Goal: Task Accomplishment & Management: Complete application form

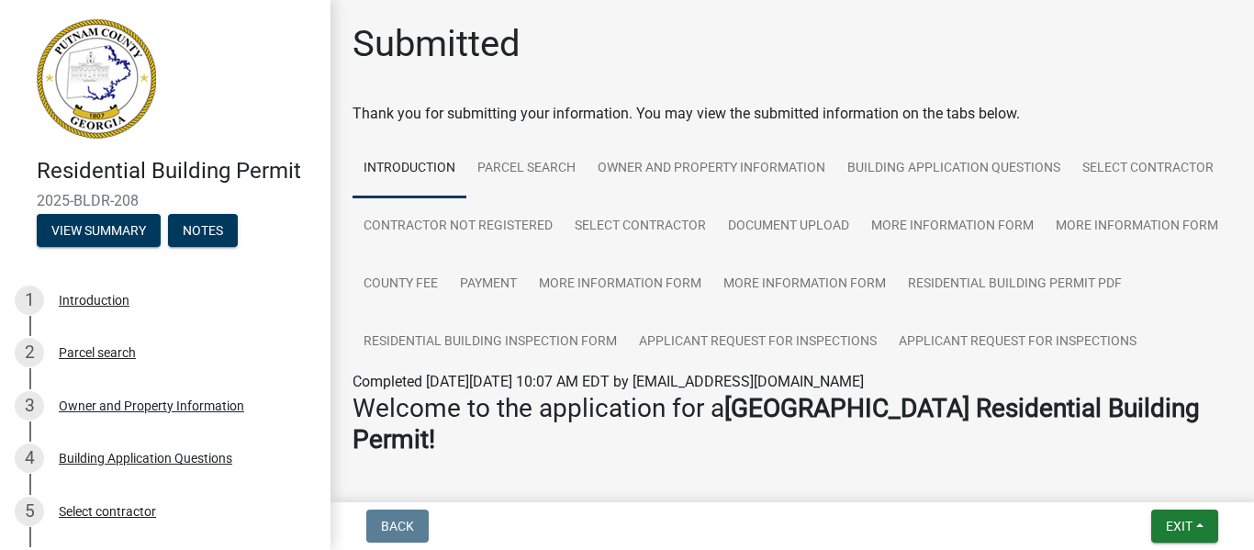
click at [243, 119] on link at bounding box center [158, 79] width 286 height 128
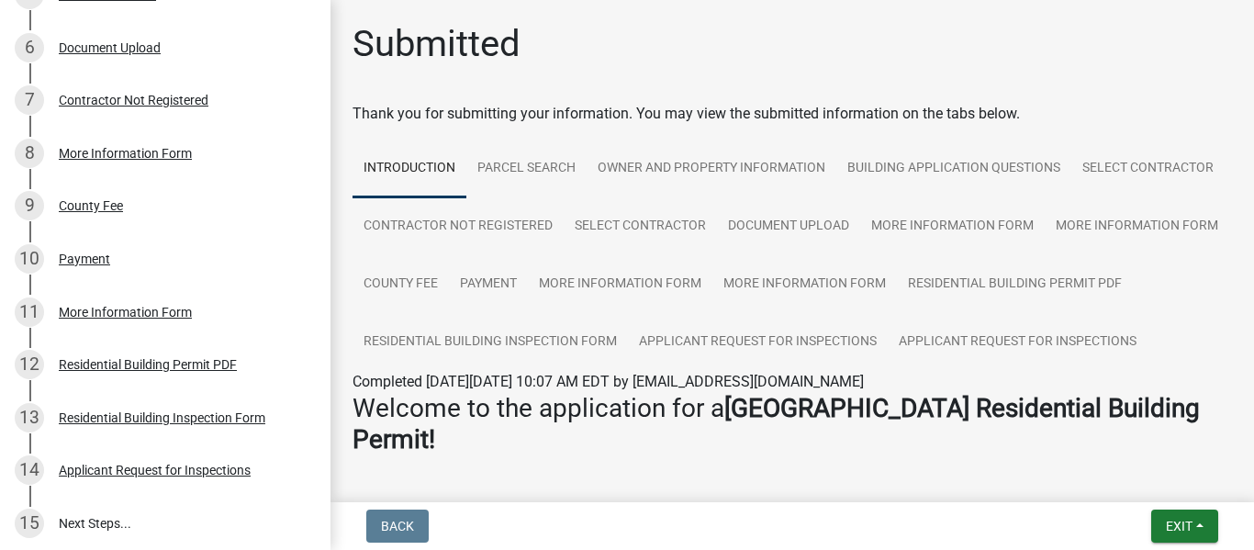
scroll to position [551, 0]
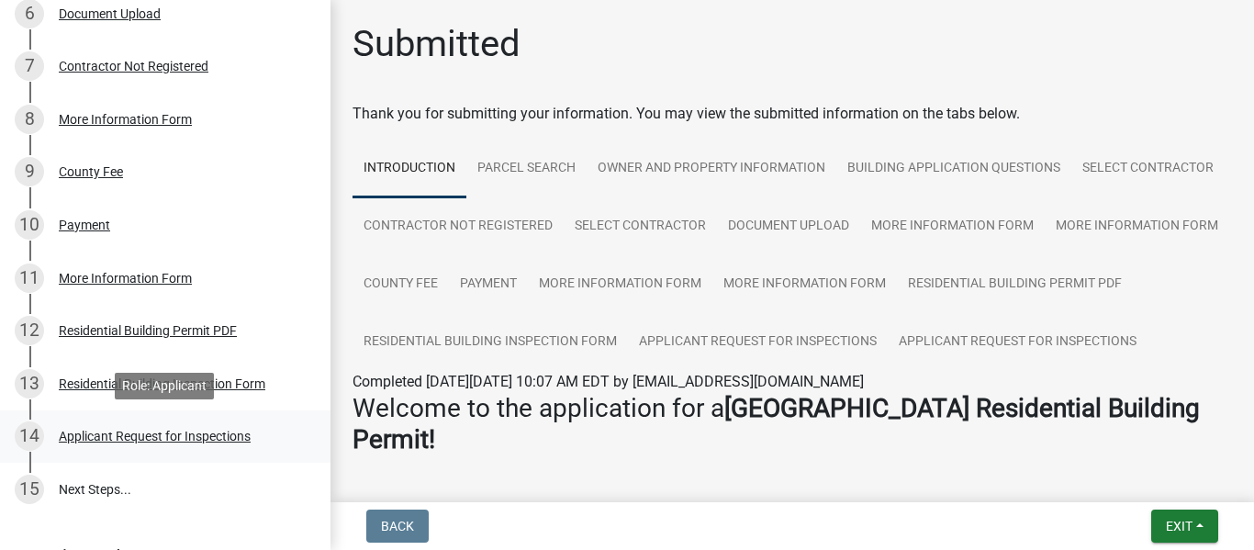
click at [184, 441] on div "Applicant Request for Inspections" at bounding box center [155, 436] width 192 height 13
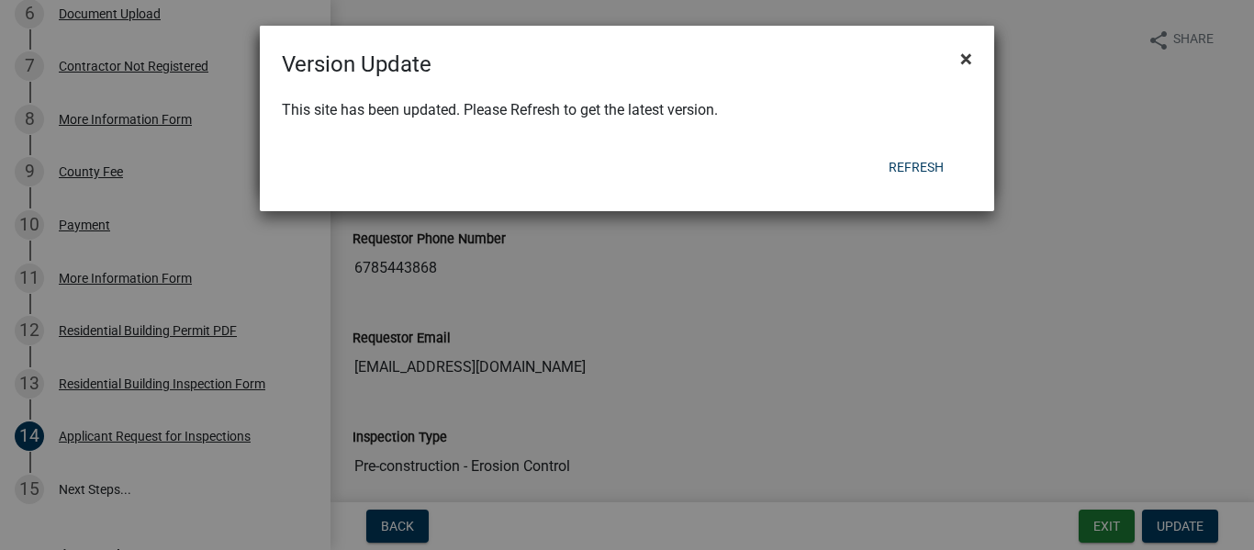
click at [966, 61] on span "×" at bounding box center [966, 59] width 12 height 26
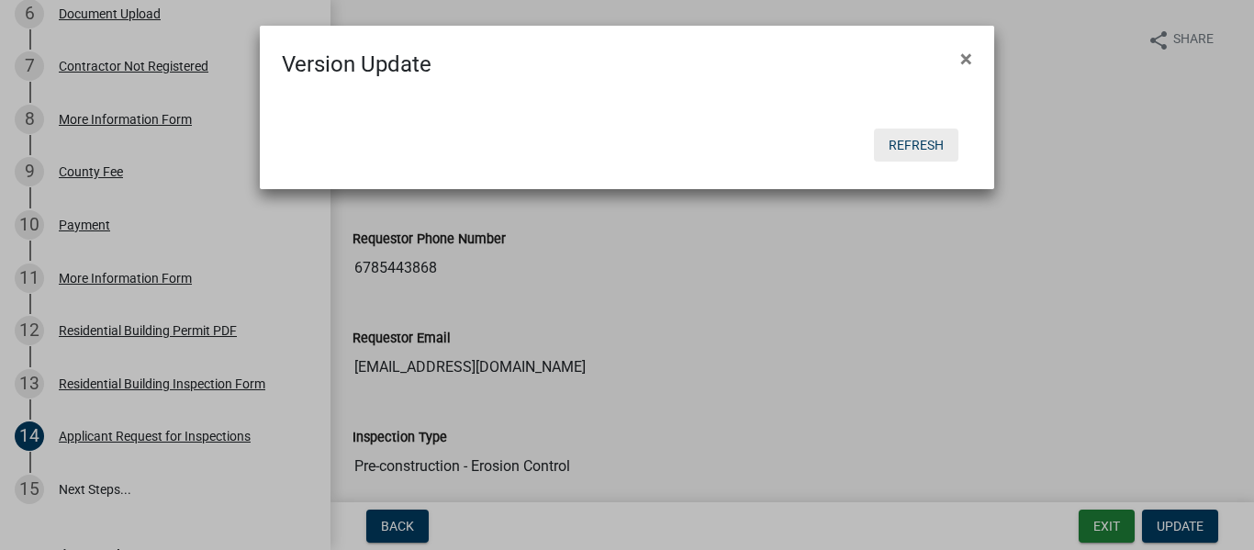
click at [917, 138] on button "Refresh" at bounding box center [916, 144] width 84 height 33
click at [924, 145] on button "Refresh" at bounding box center [916, 144] width 84 height 33
click at [1196, 530] on ngb-modal-window "Version Update × Refresh" at bounding box center [627, 275] width 1254 height 550
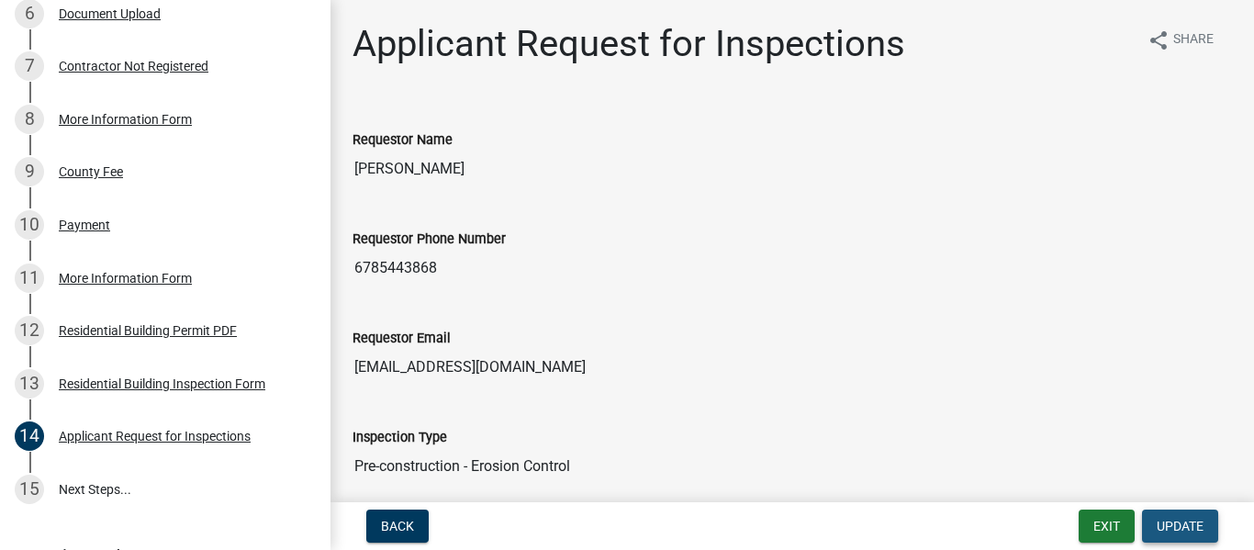
click at [1196, 530] on span "Update" at bounding box center [1179, 526] width 47 height 15
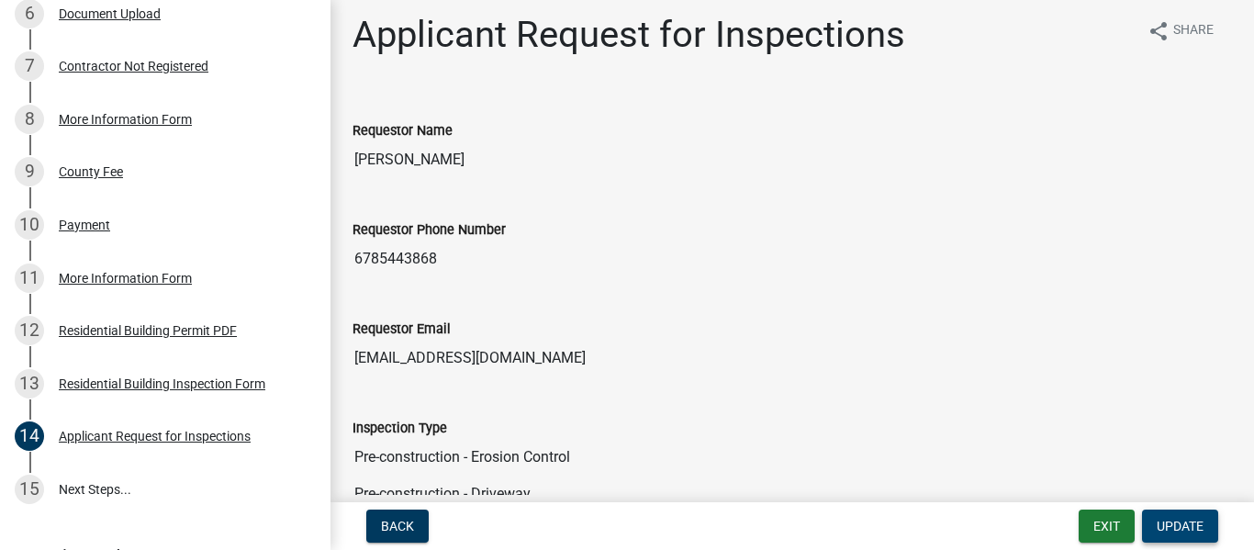
scroll to position [0, 0]
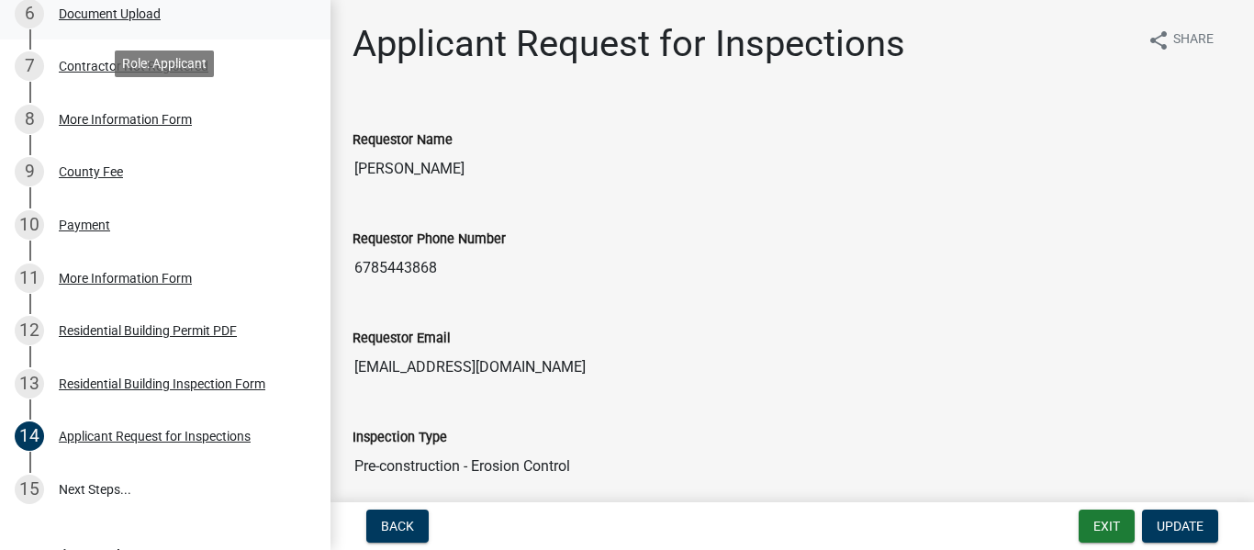
click at [142, 18] on div "Document Upload" at bounding box center [110, 13] width 102 height 13
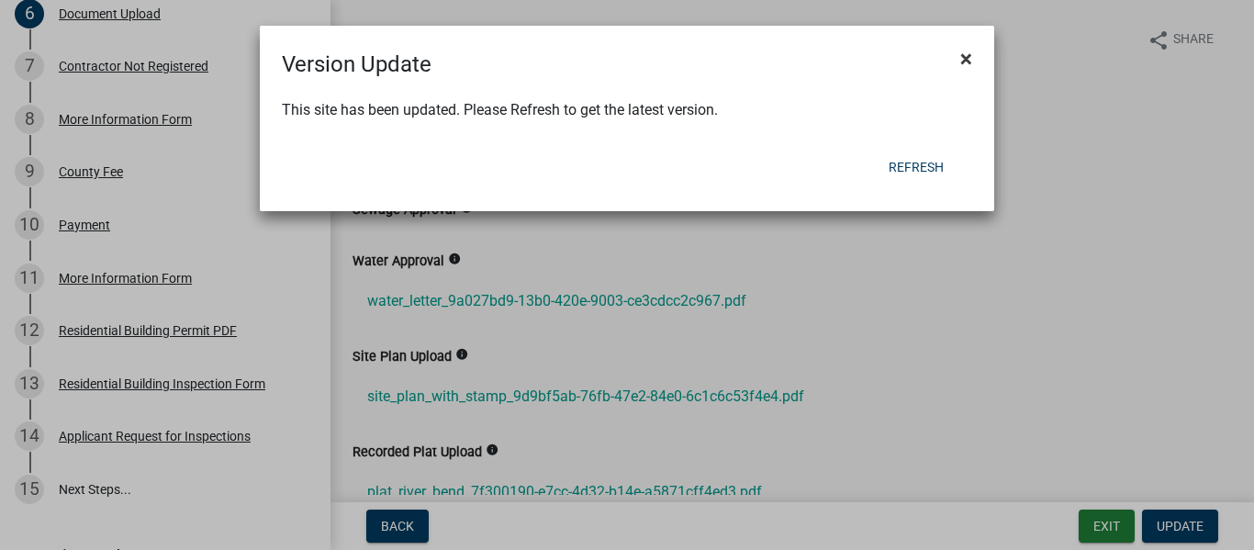
click at [971, 56] on button "×" at bounding box center [965, 58] width 41 height 51
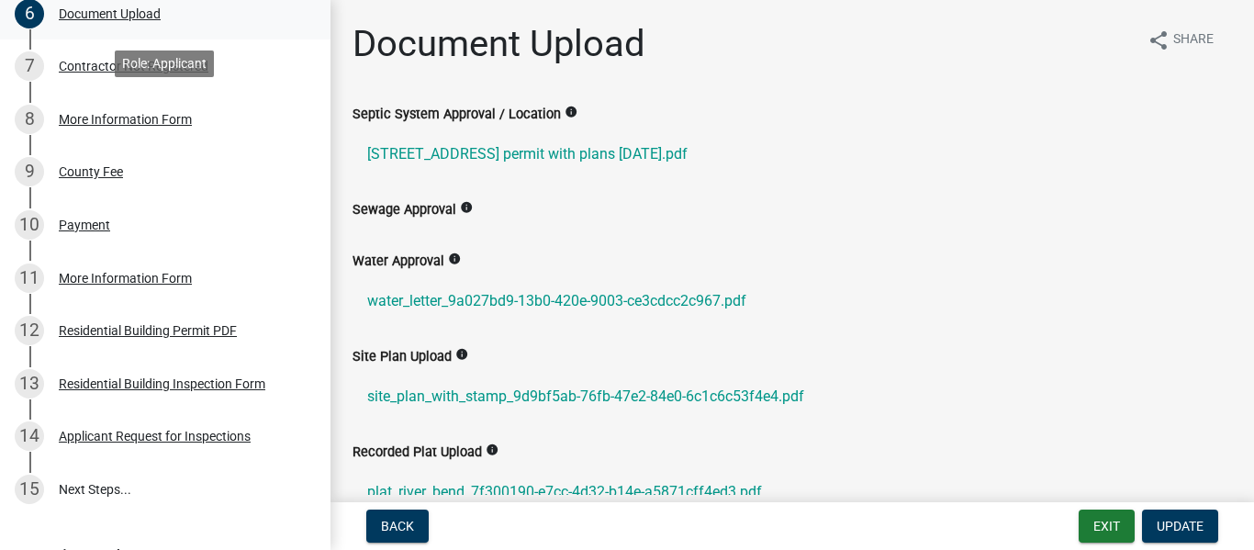
click at [136, 15] on div "Document Upload" at bounding box center [110, 13] width 102 height 13
click at [262, 120] on div "8 More Information Form" at bounding box center [158, 119] width 286 height 29
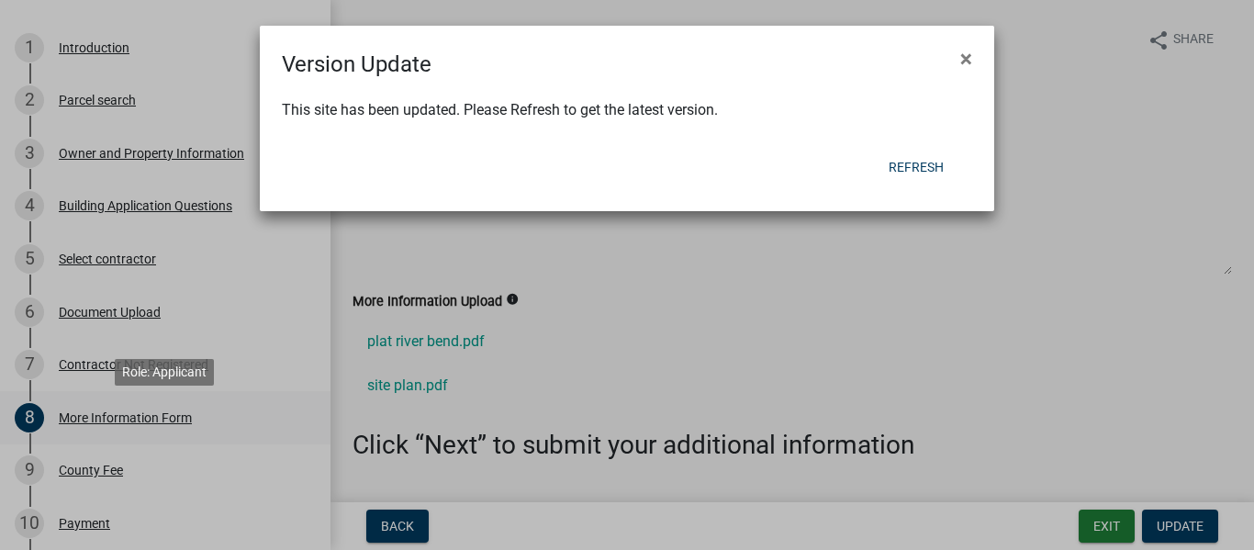
scroll to position [220, 0]
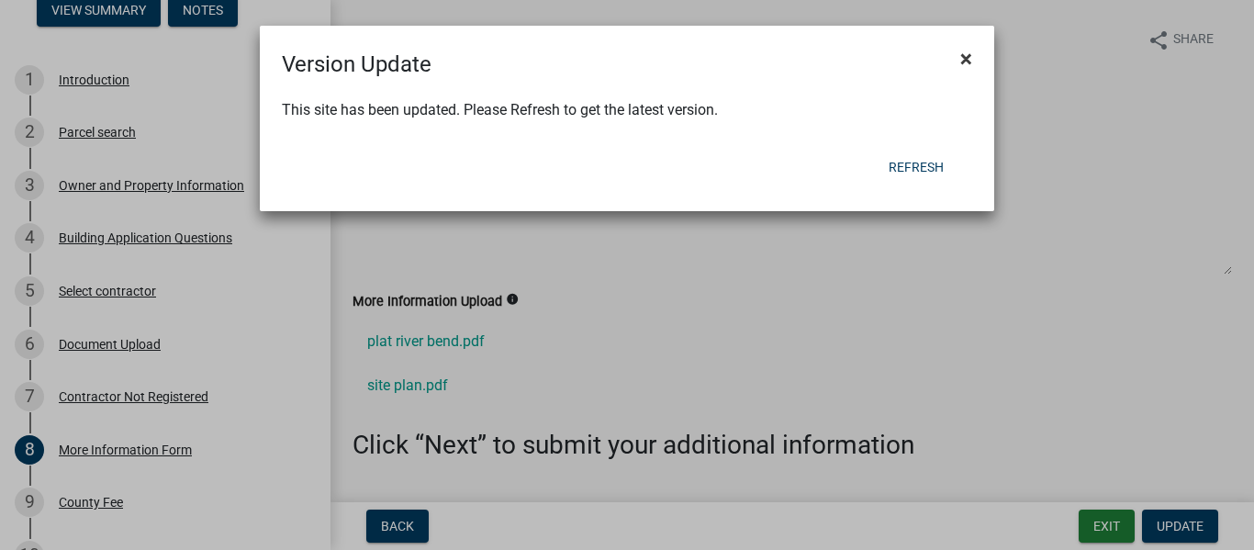
click at [967, 61] on span "×" at bounding box center [966, 59] width 12 height 26
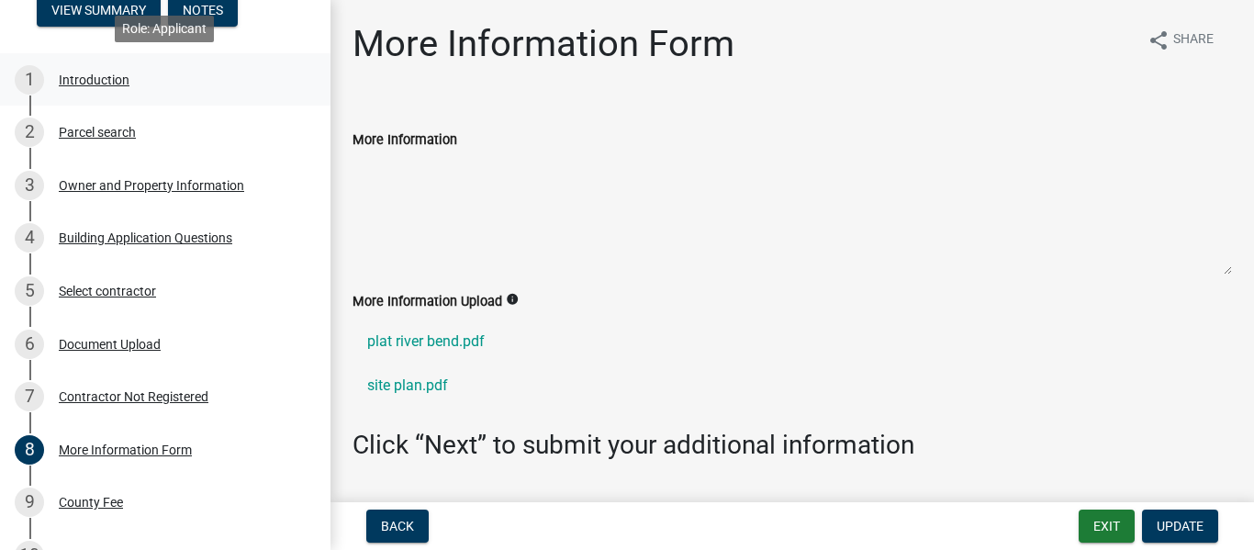
click at [260, 61] on link "1 Introduction" at bounding box center [165, 79] width 330 height 53
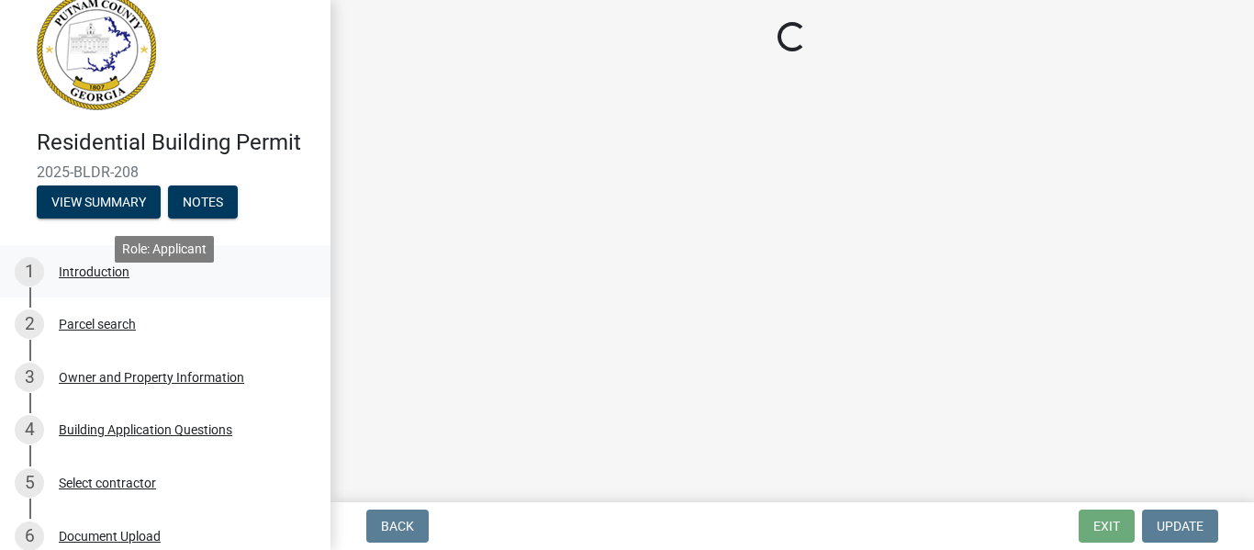
scroll to position [0, 0]
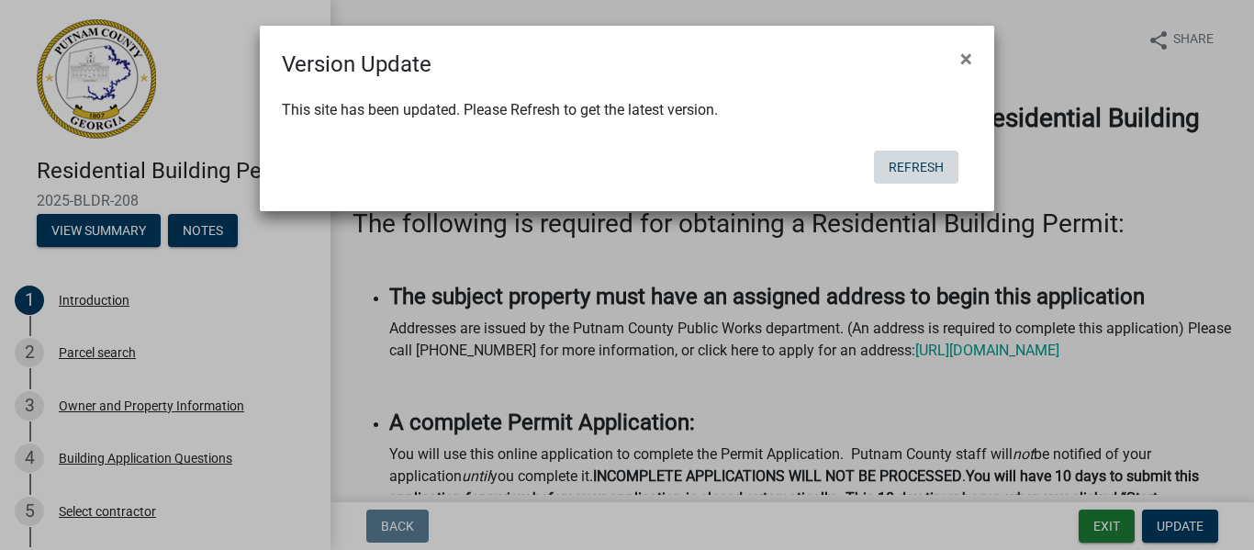
click at [911, 164] on button "Refresh" at bounding box center [916, 167] width 84 height 33
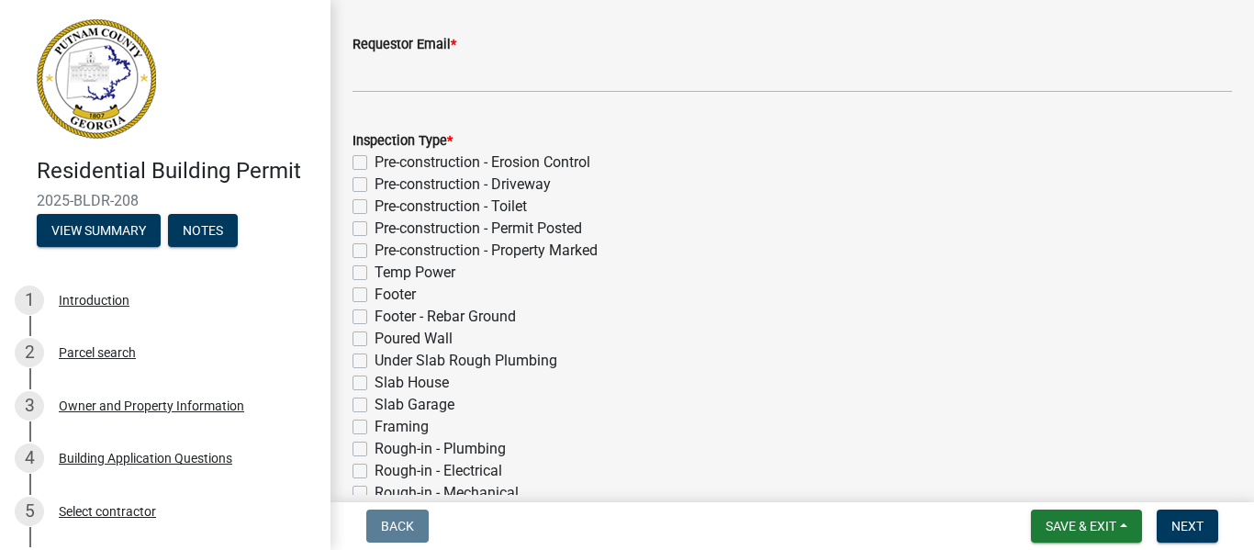
scroll to position [297, 0]
click at [374, 291] on label "Footer" at bounding box center [394, 293] width 41 height 22
click at [374, 291] on input "Footer" at bounding box center [380, 288] width 12 height 12
checkbox input "true"
checkbox input "false"
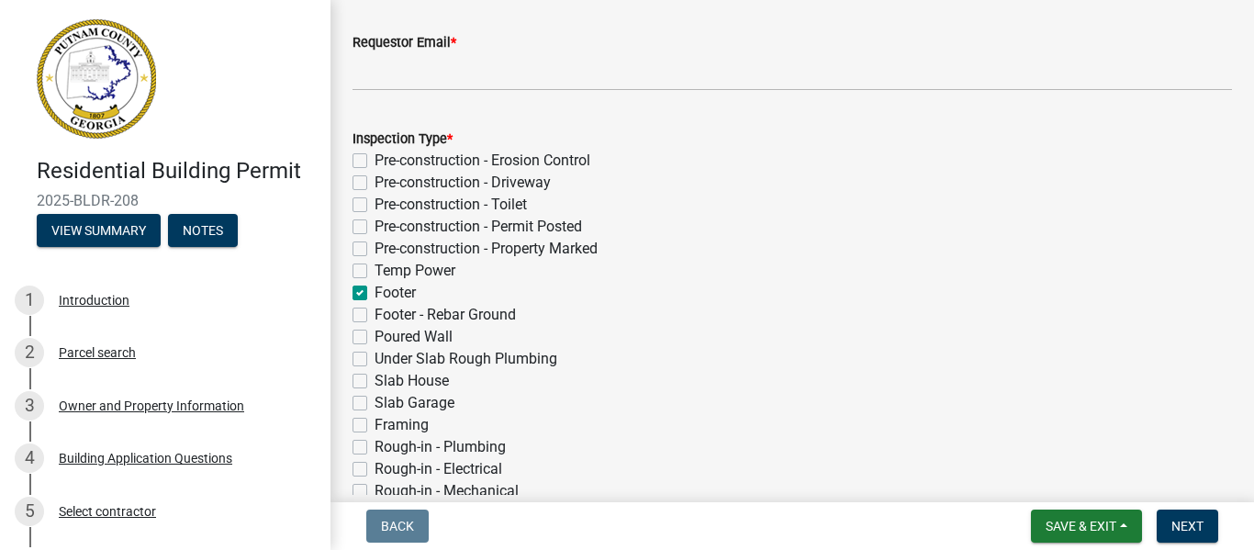
checkbox input "false"
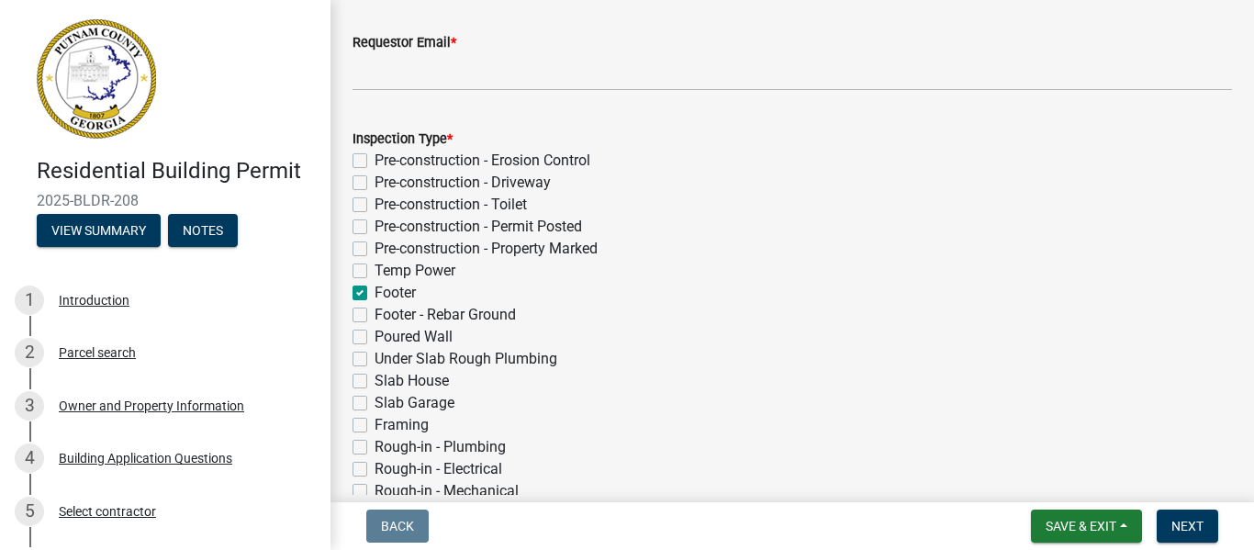
checkbox input "true"
checkbox input "false"
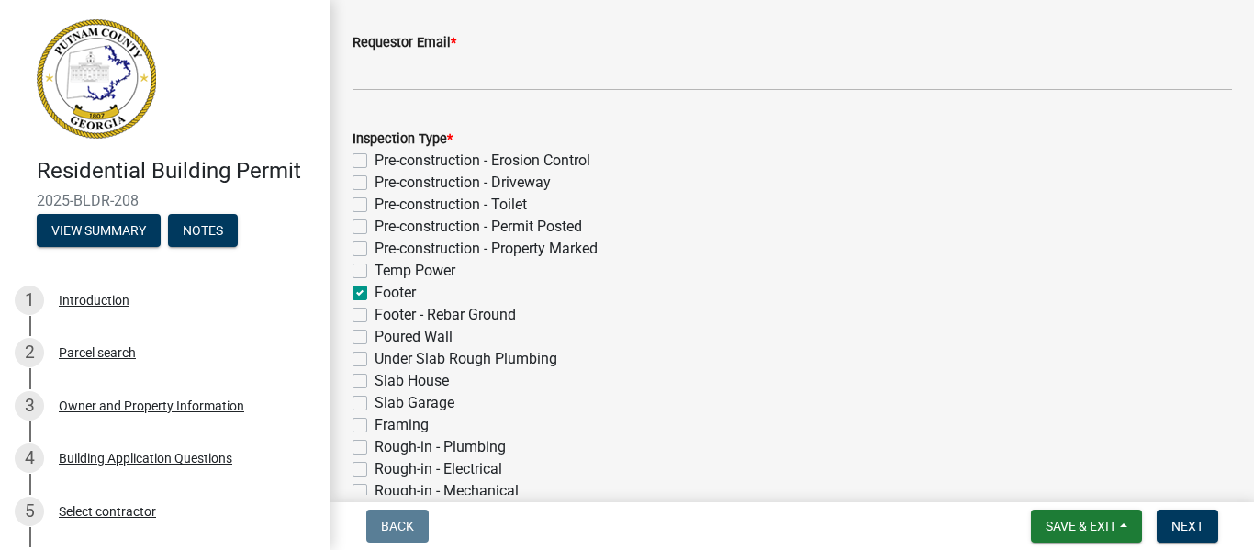
checkbox input "false"
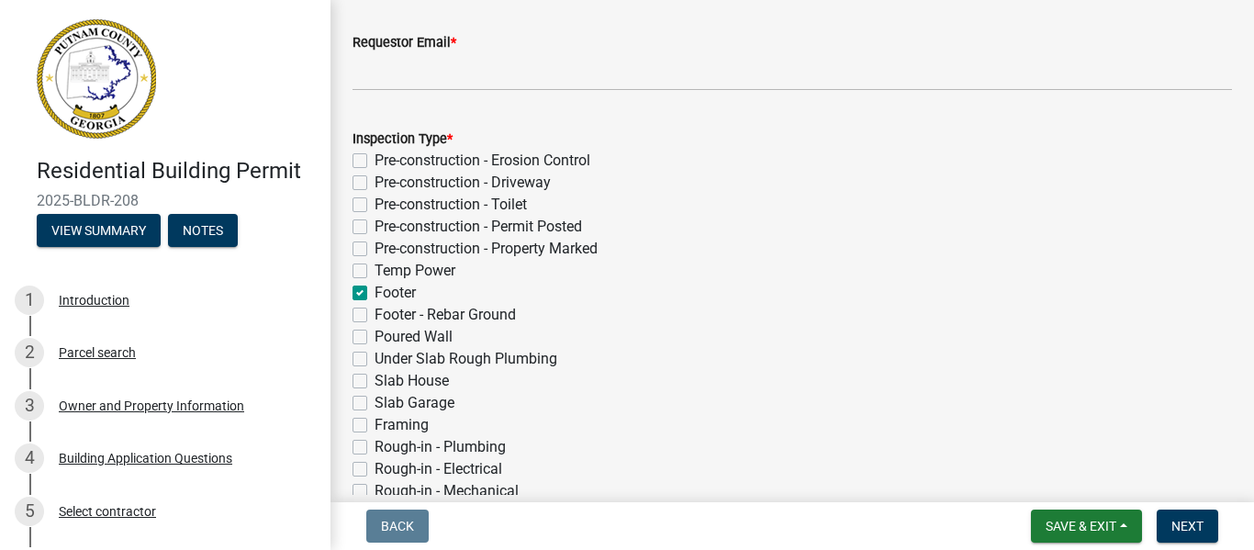
checkbox input "false"
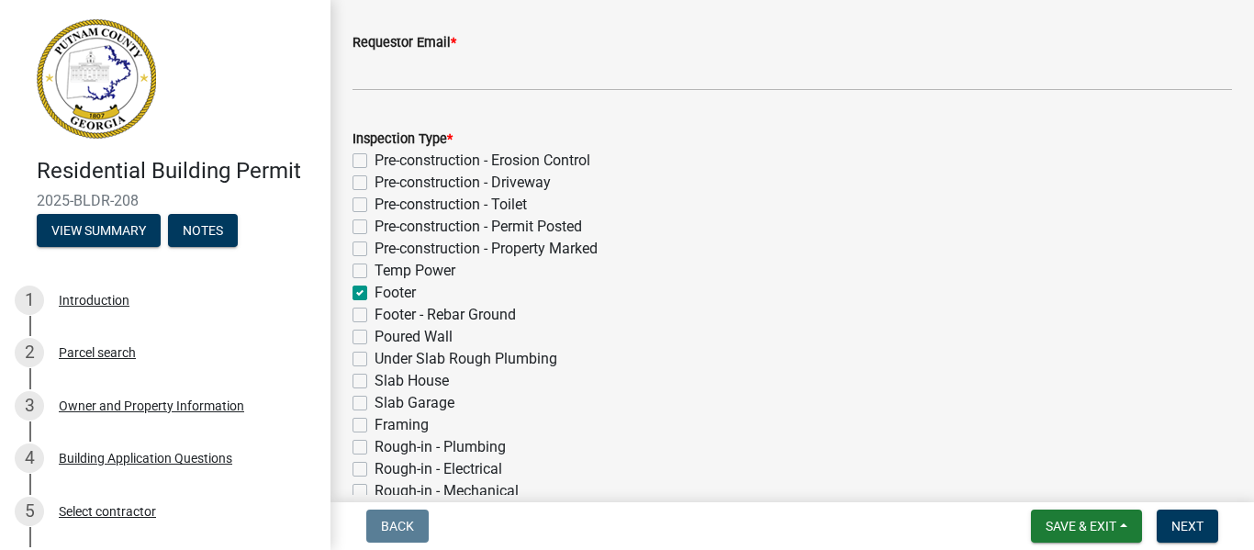
checkbox input "false"
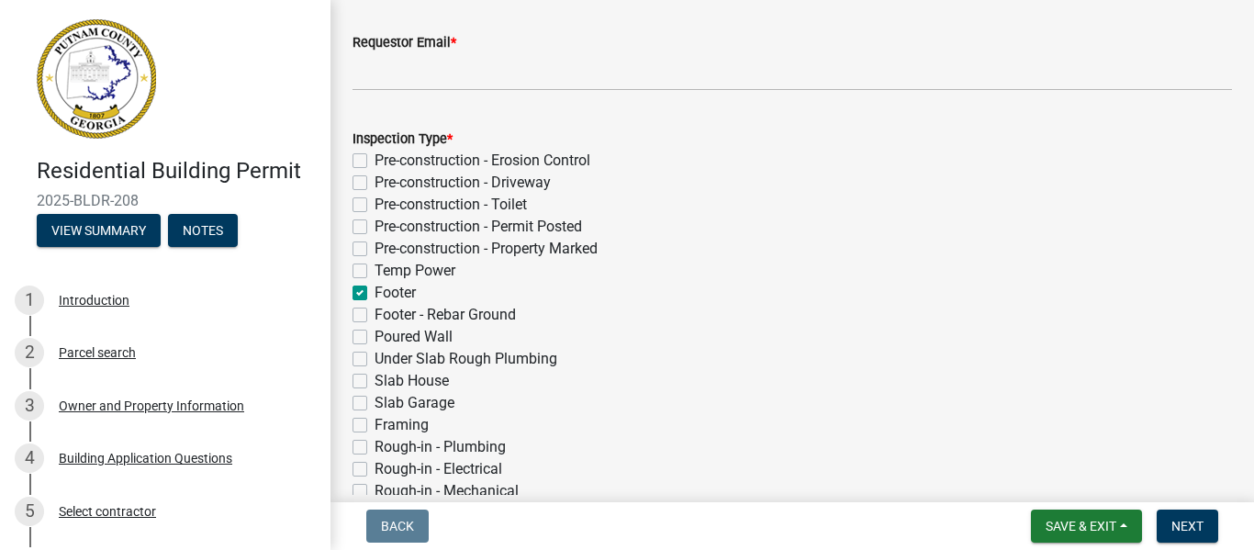
checkbox input "false"
click at [374, 314] on label "Footer - Rebar Ground" at bounding box center [444, 315] width 141 height 22
click at [374, 314] on input "Footer - Rebar Ground" at bounding box center [380, 310] width 12 height 12
checkbox input "true"
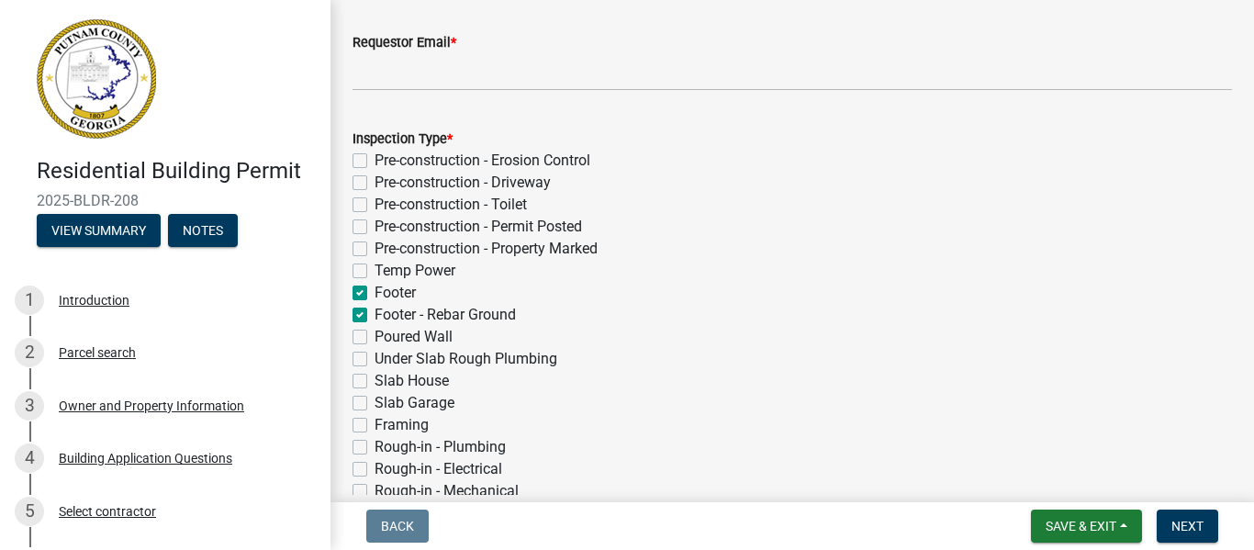
checkbox input "false"
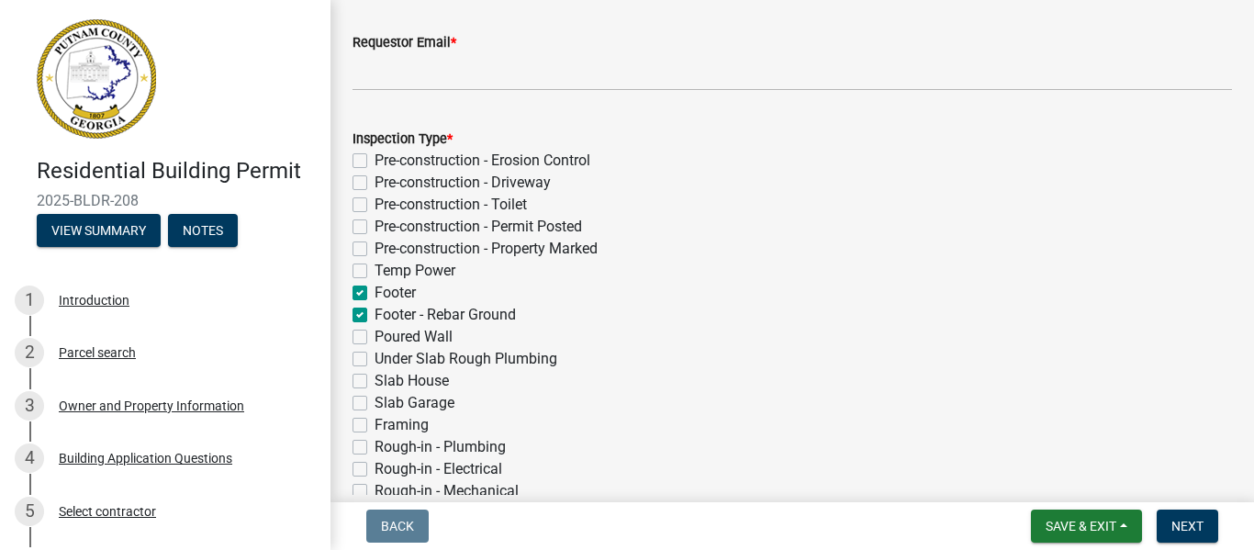
checkbox input "false"
checkbox input "true"
checkbox input "false"
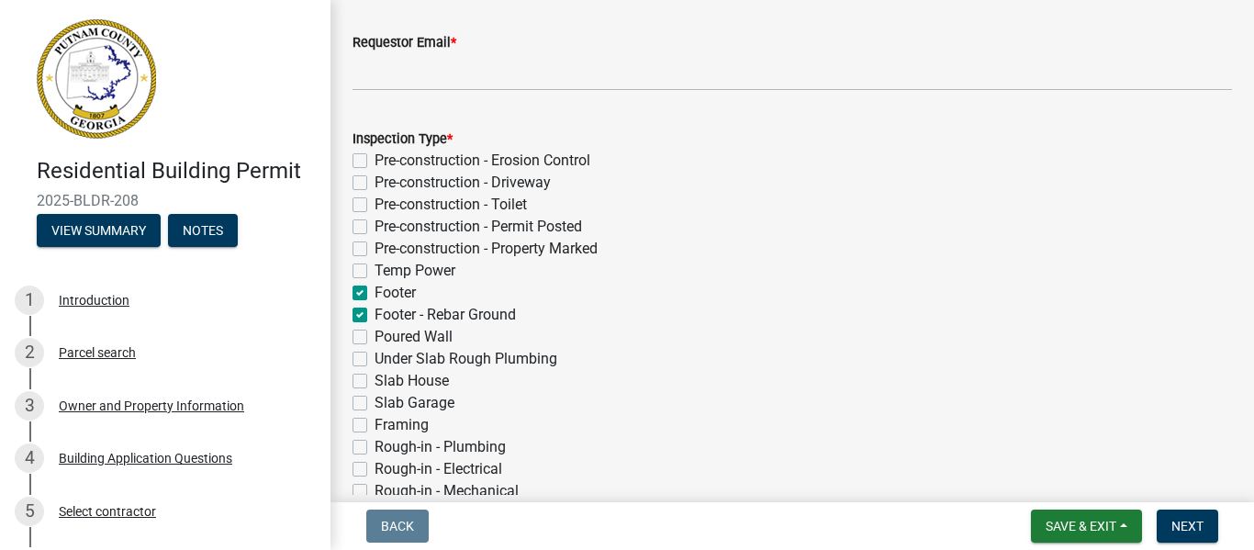
checkbox input "false"
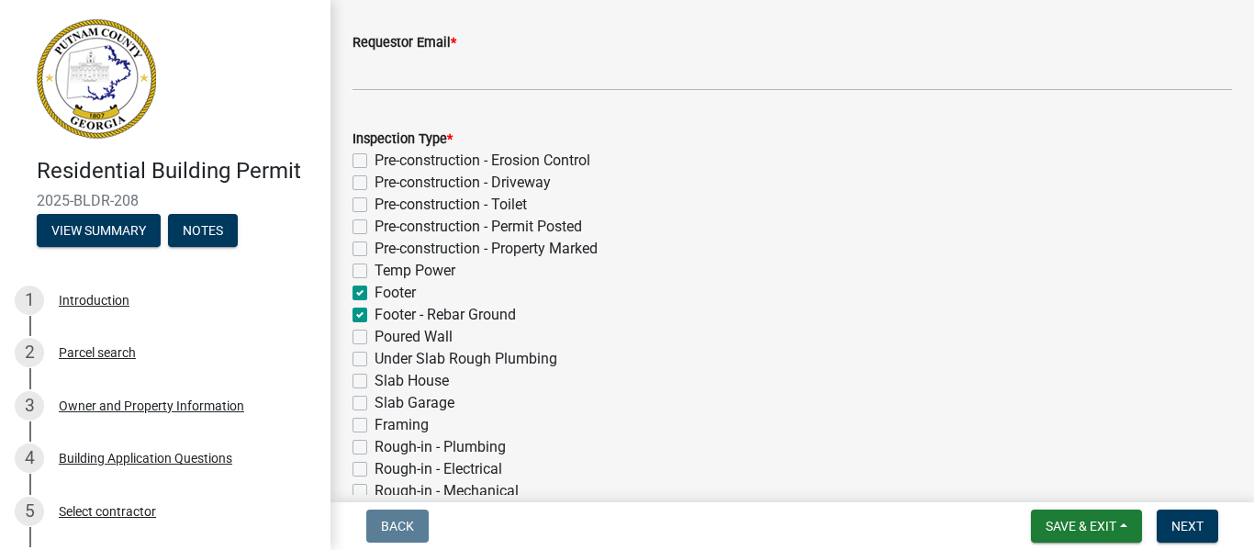
checkbox input "false"
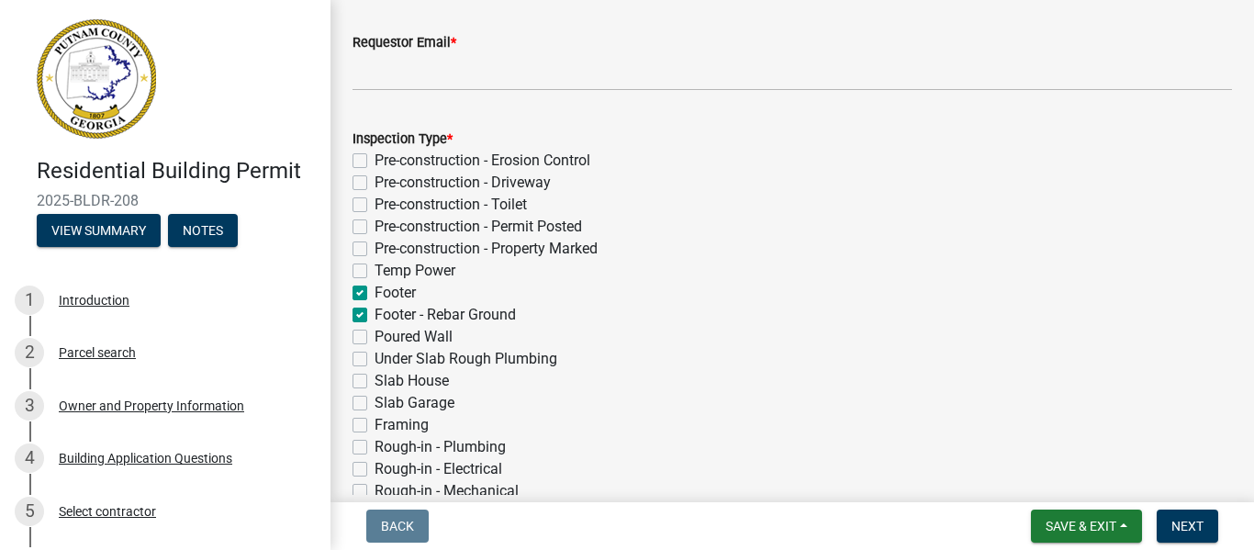
checkbox input "false"
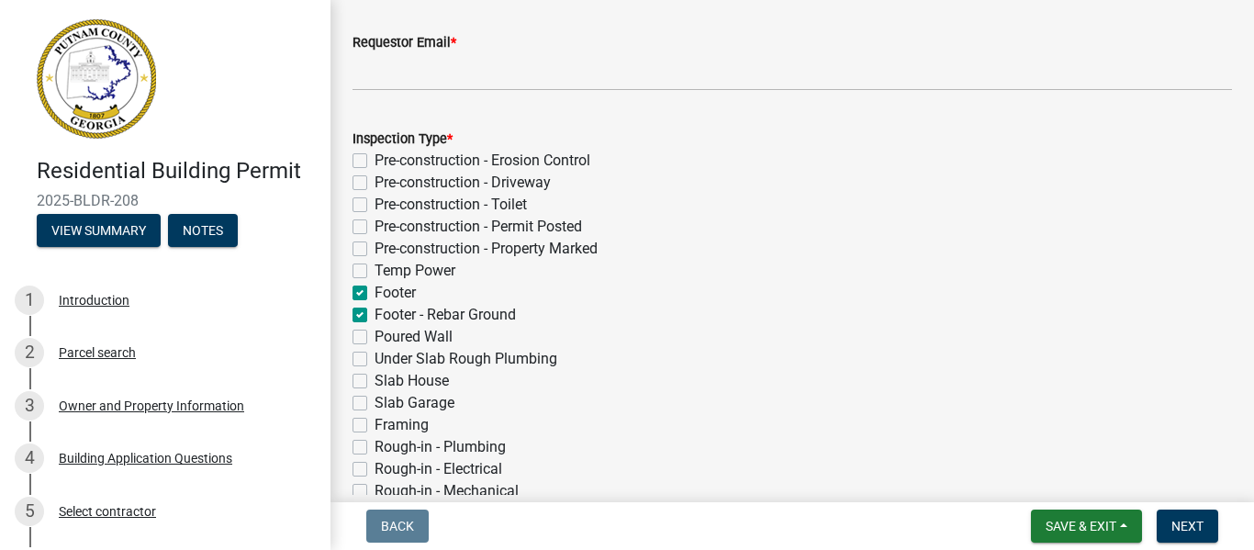
checkbox input "false"
click at [1192, 527] on span "Next" at bounding box center [1187, 526] width 32 height 15
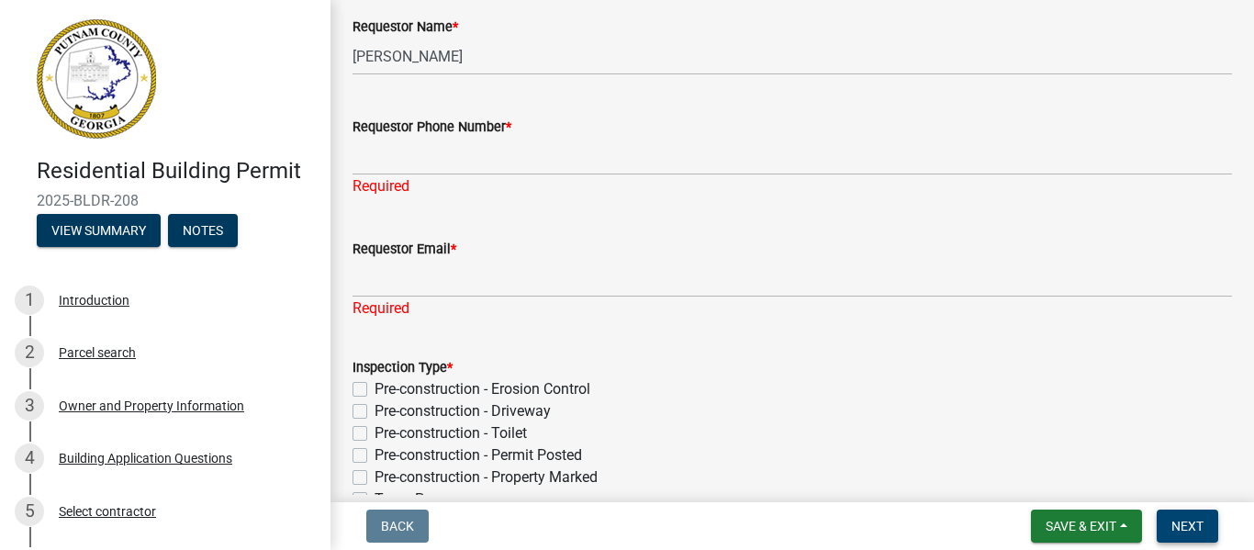
scroll to position [113, 0]
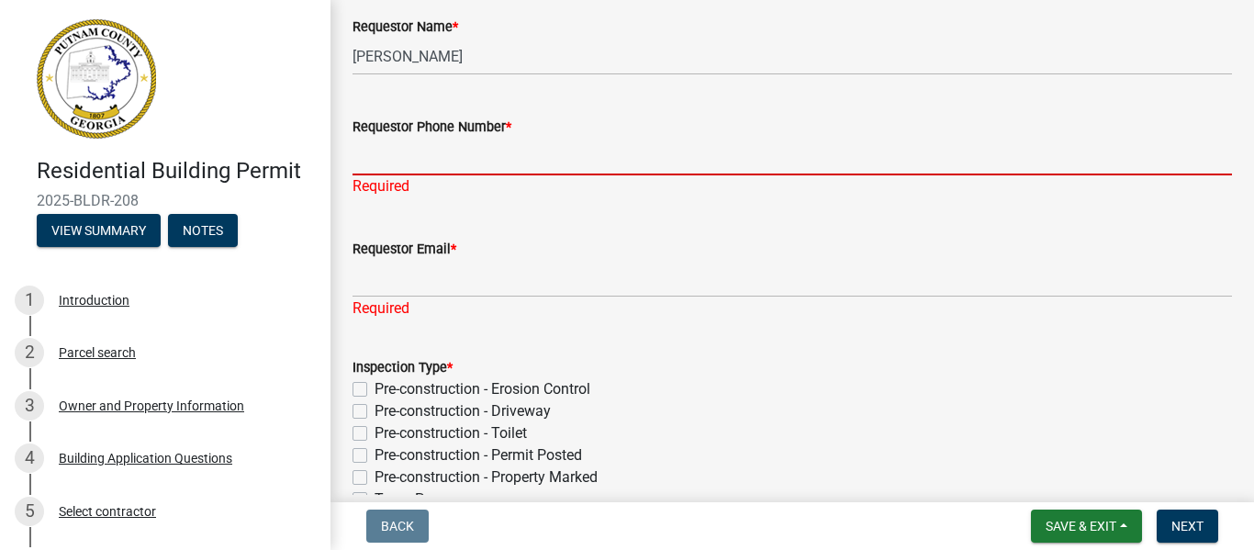
click at [413, 161] on input "Requestor Phone Number *" at bounding box center [791, 157] width 879 height 38
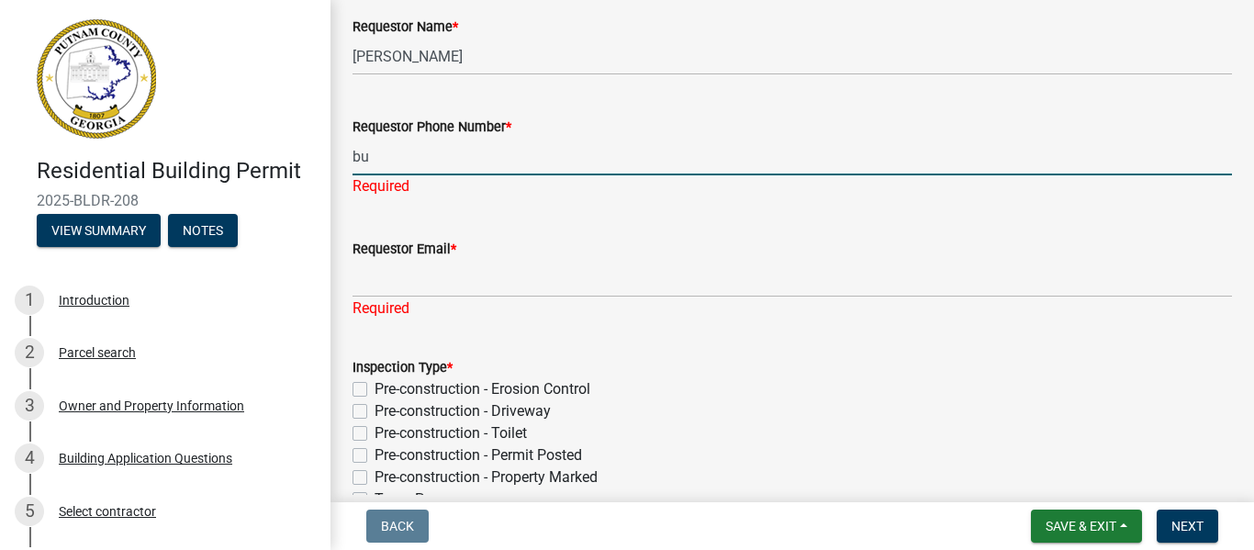
type input "b"
type input "r"
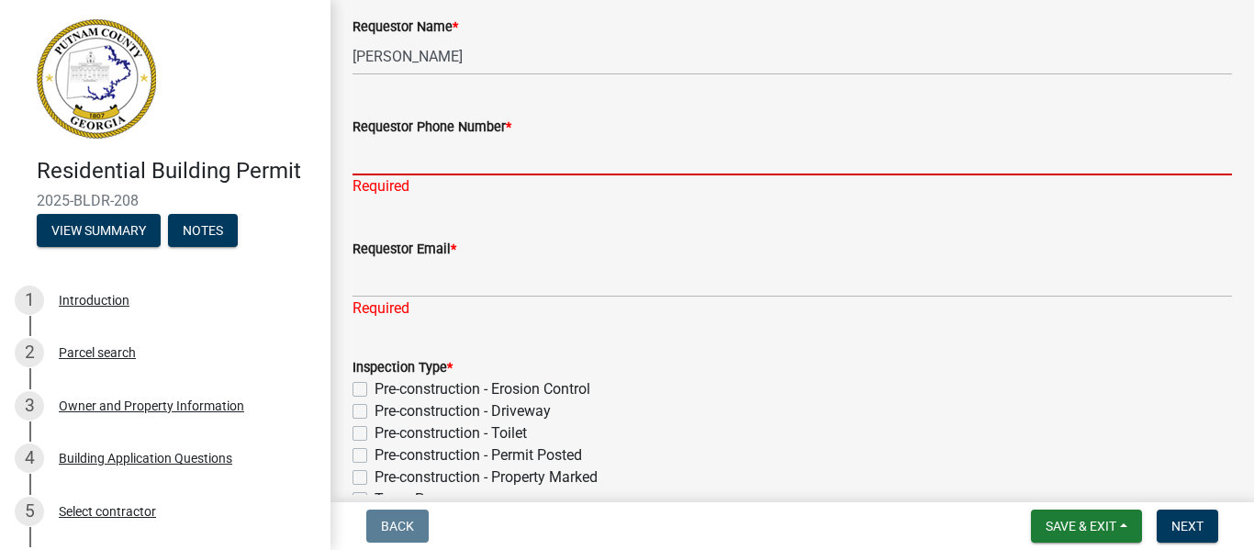
type input "j"
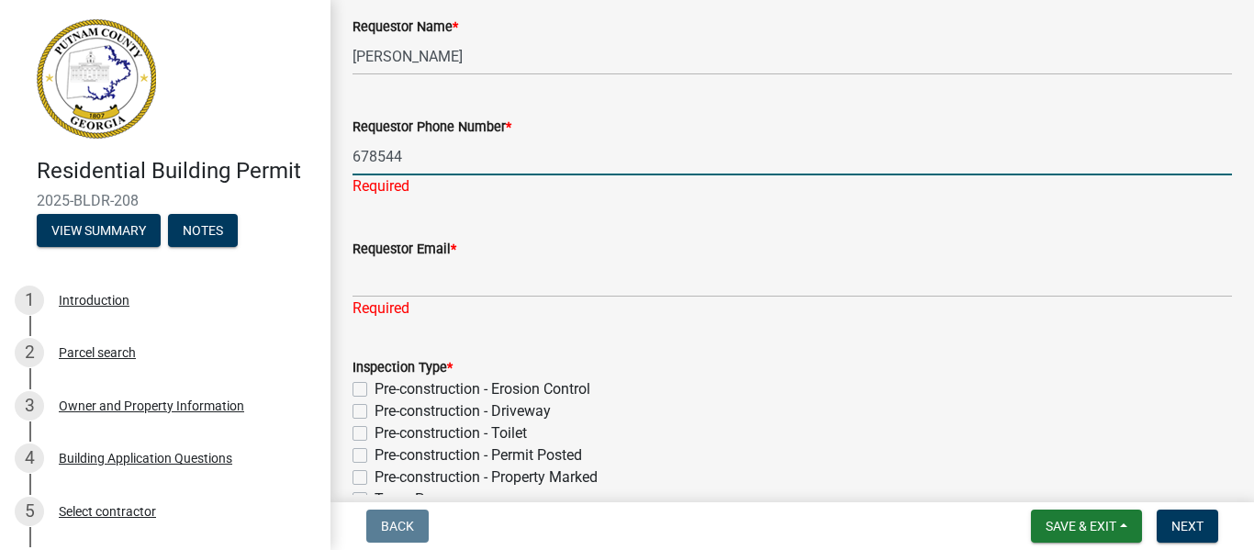
type input "6785443868"
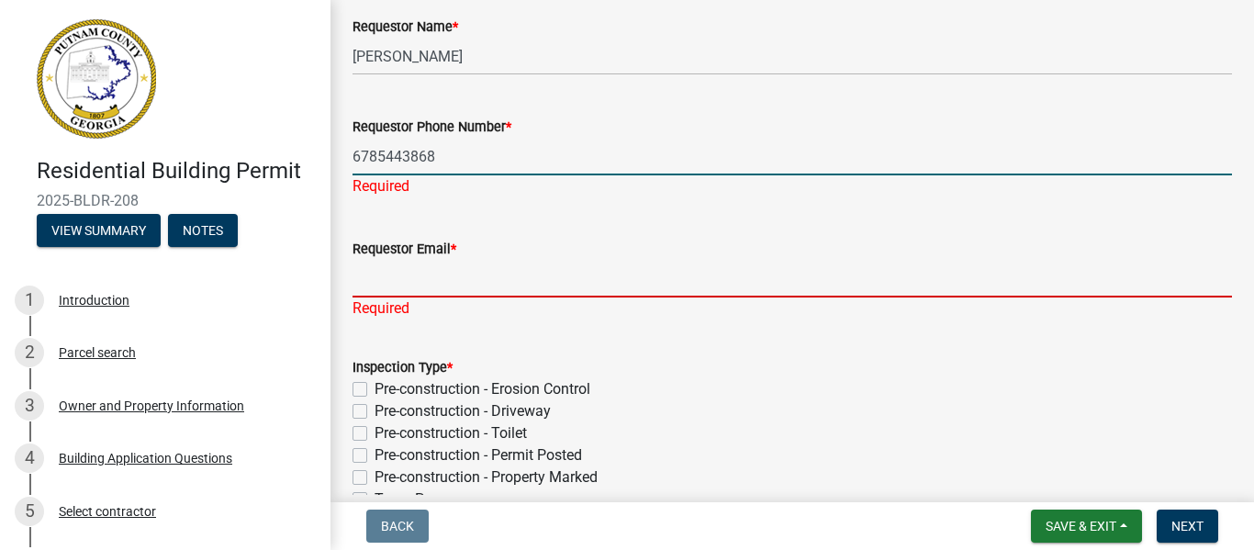
type input "[EMAIL_ADDRESS][DOMAIN_NAME]"
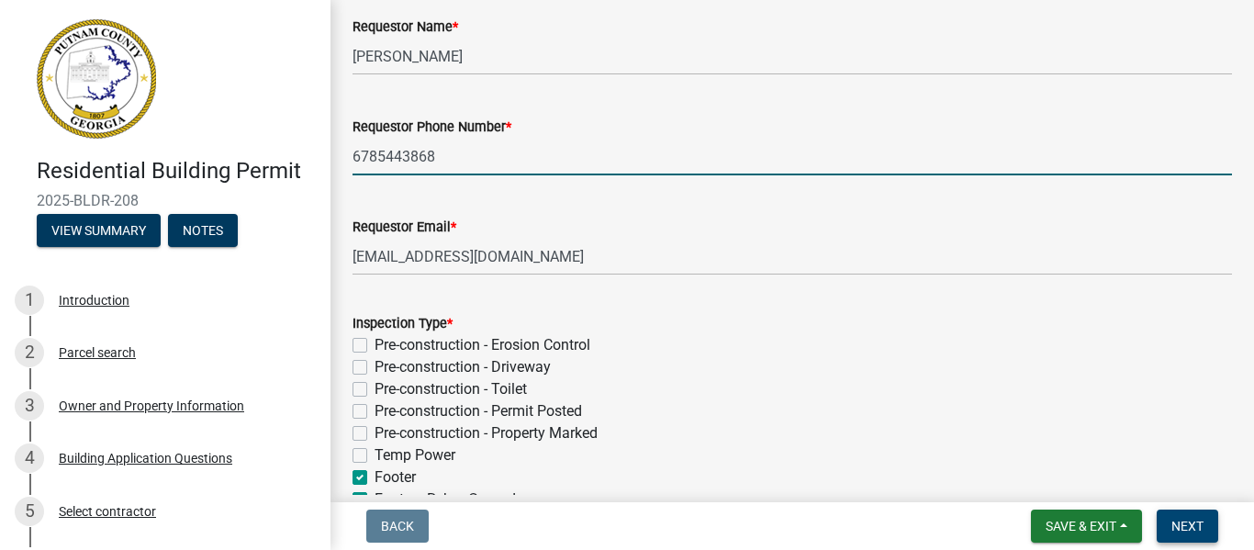
click at [1194, 527] on span "Next" at bounding box center [1187, 526] width 32 height 15
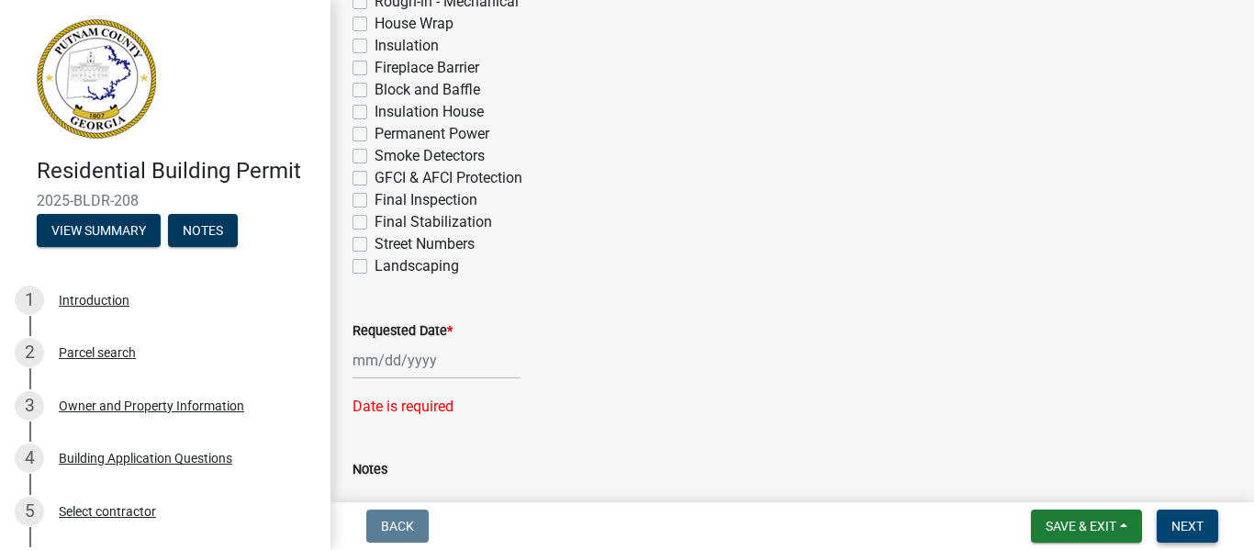
scroll to position [789, 0]
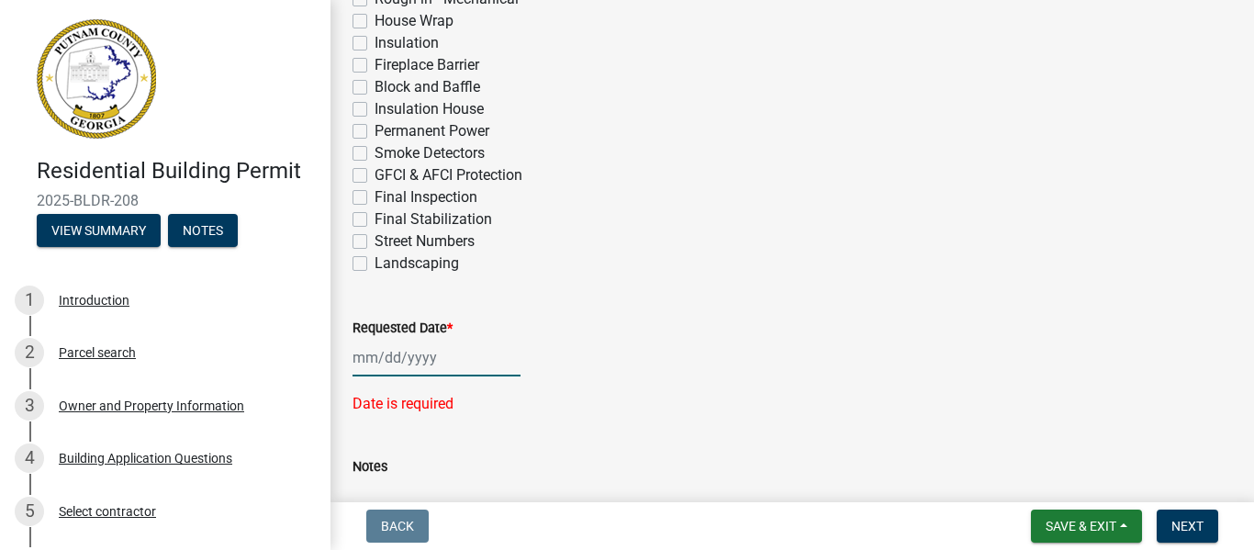
click at [391, 352] on div at bounding box center [436, 358] width 168 height 38
select select "9"
select select "2025"
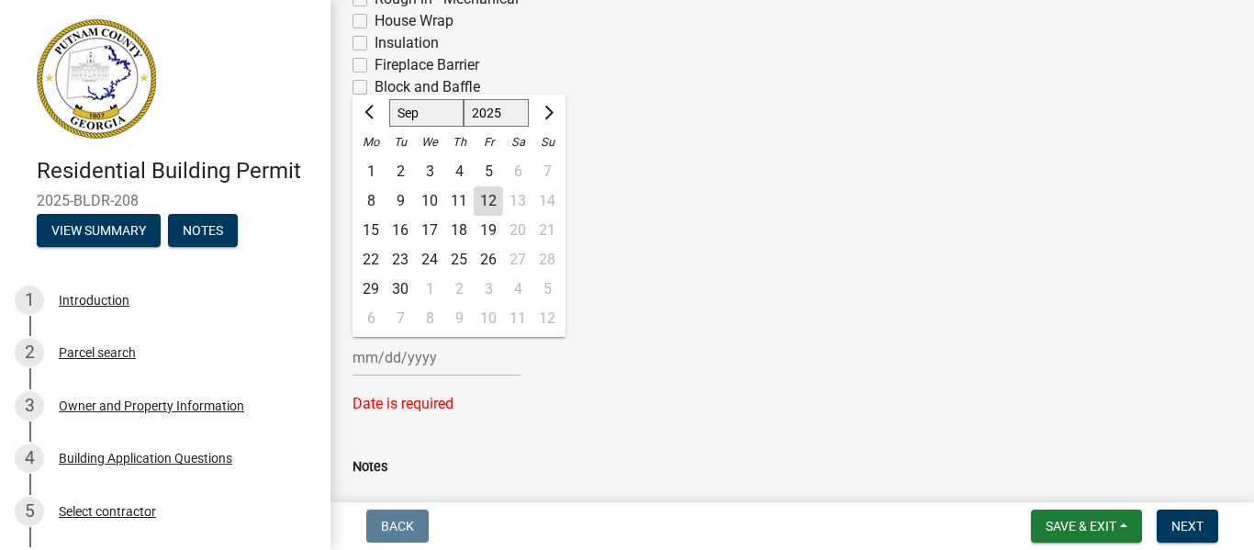
click at [489, 204] on div "12" at bounding box center [488, 200] width 29 height 29
type input "09/12/2025"
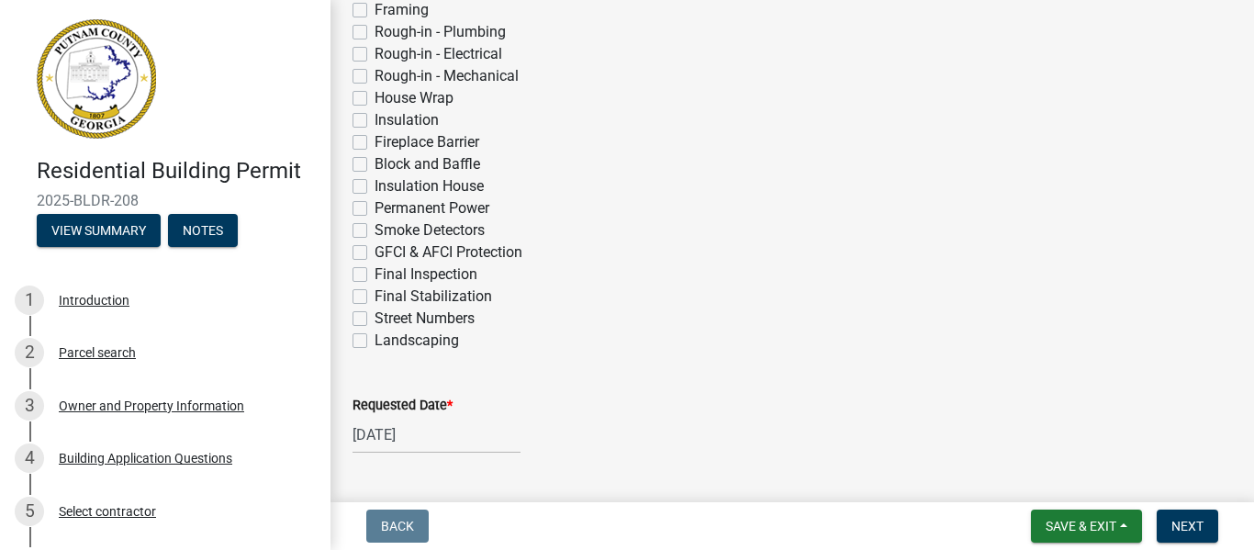
scroll to position [715, 0]
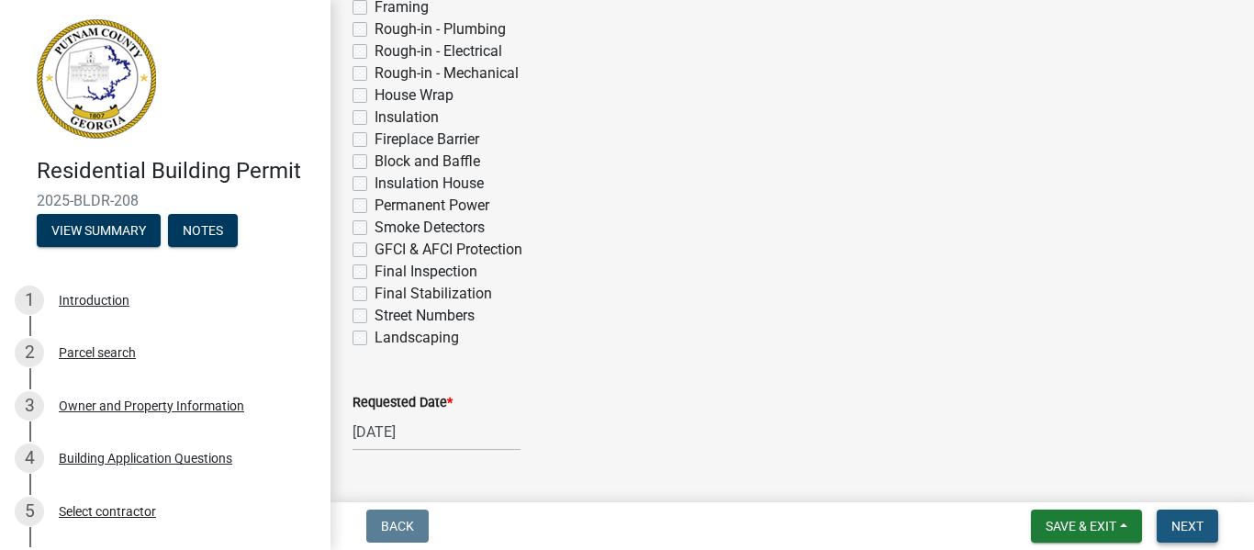
click at [1178, 526] on span "Next" at bounding box center [1187, 526] width 32 height 15
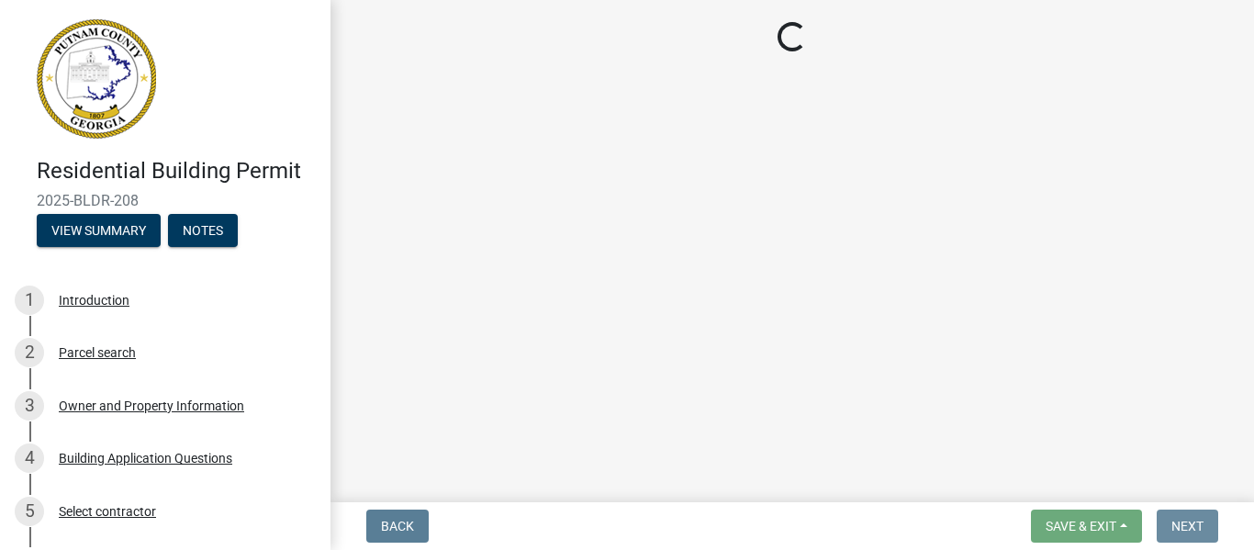
scroll to position [0, 0]
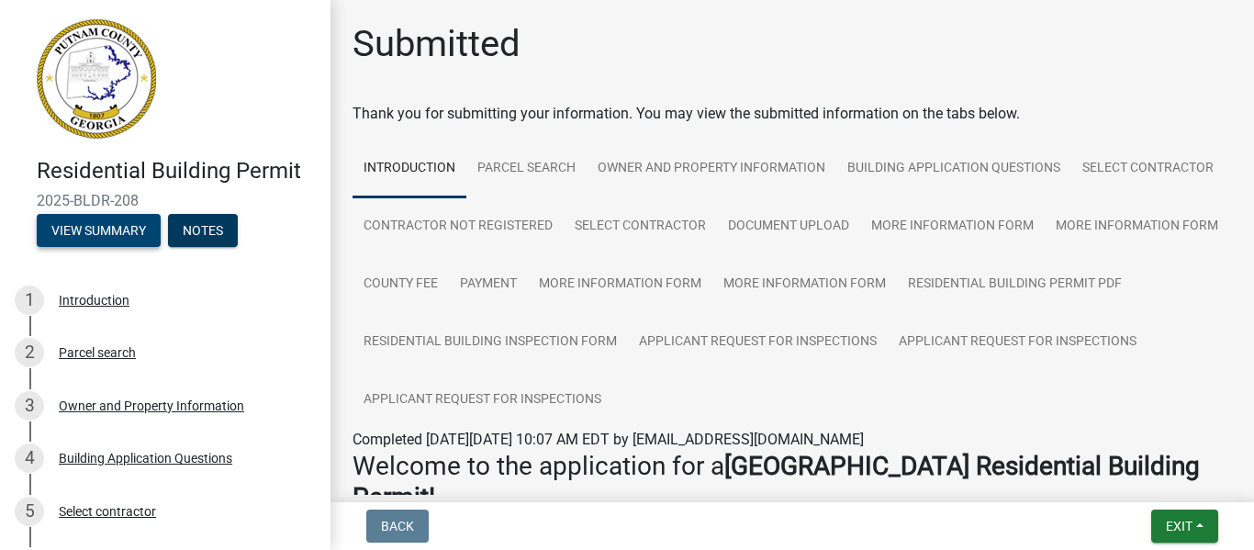
click at [101, 229] on button "View Summary" at bounding box center [99, 230] width 124 height 33
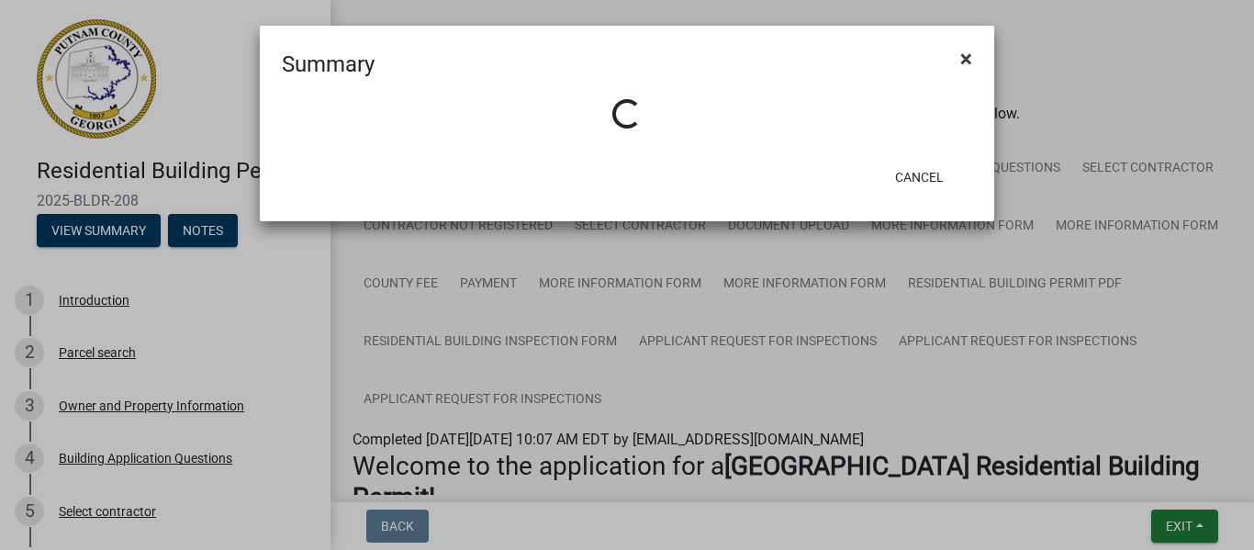
click at [972, 54] on button "×" at bounding box center [965, 58] width 41 height 51
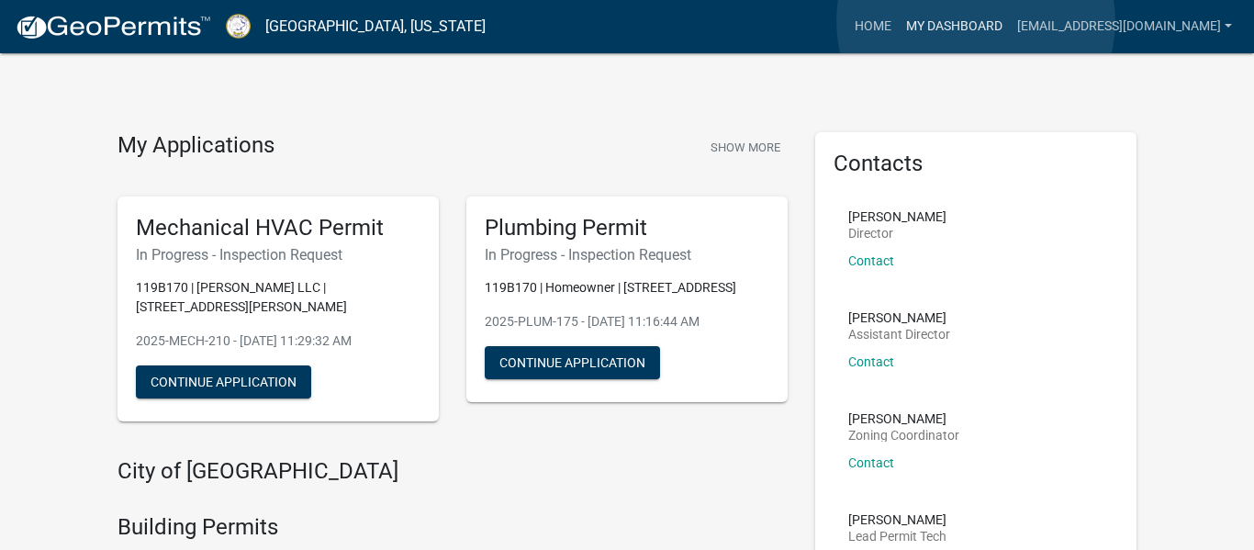
click at [976, 21] on link "My Dashboard" at bounding box center [954, 26] width 111 height 35
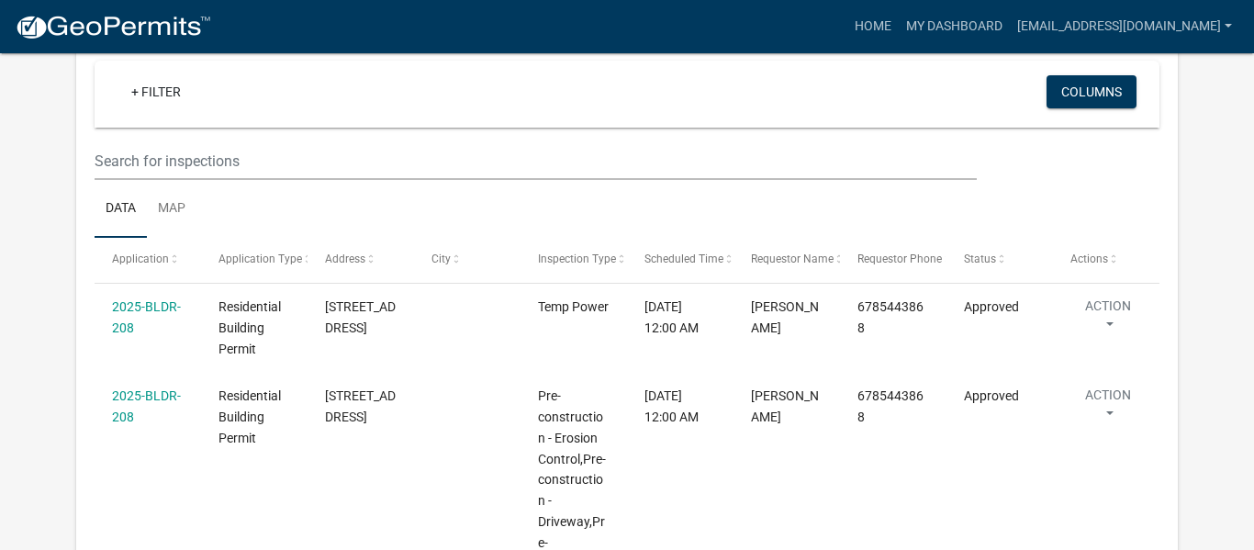
scroll to position [2154, 0]
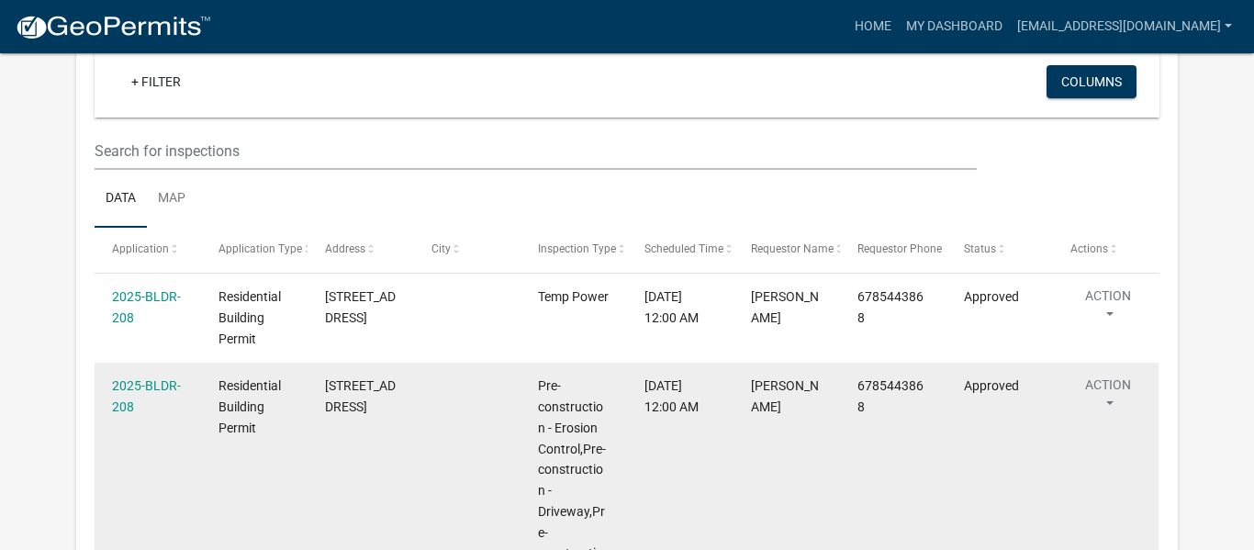
click at [1106, 375] on button "Action" at bounding box center [1107, 398] width 75 height 46
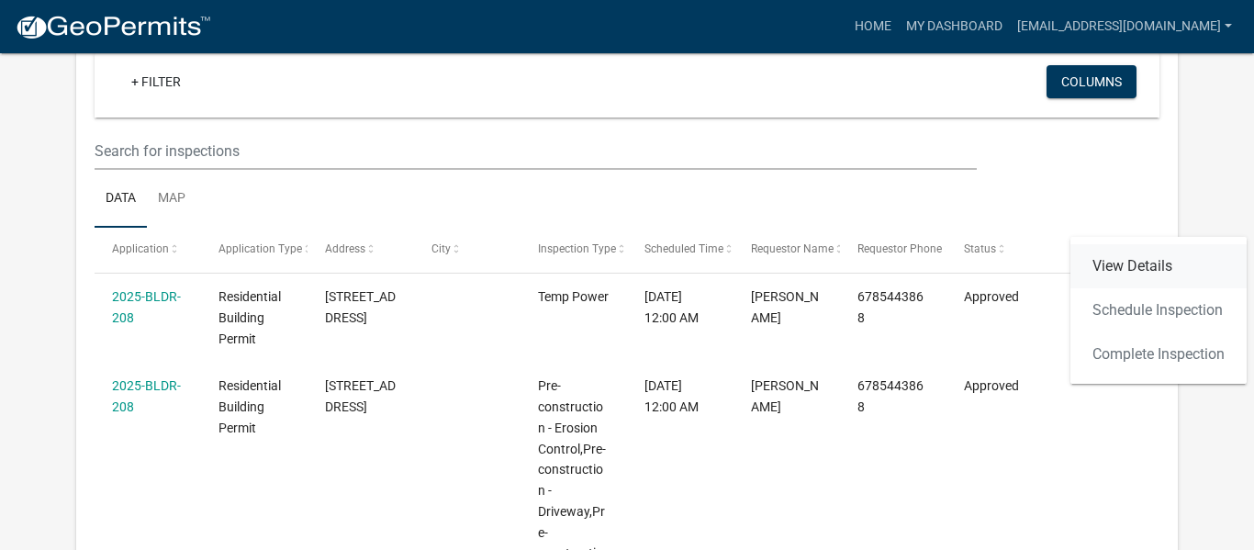
click at [1122, 268] on link "View Details" at bounding box center [1158, 266] width 176 height 44
